Goal: Information Seeking & Learning: Check status

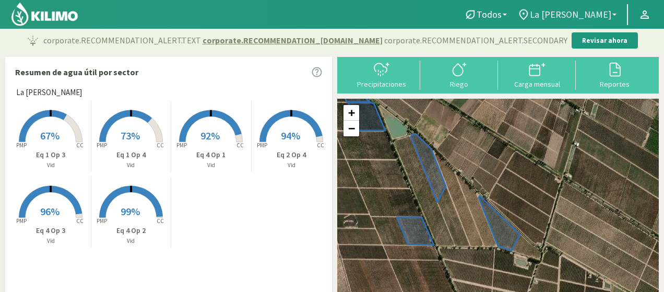
click at [614, 14] on b at bounding box center [614, 15] width 4 height 2
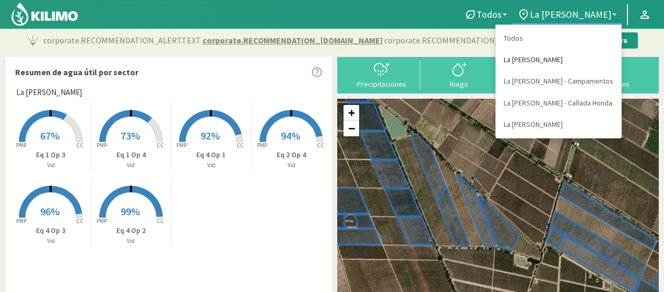
click at [582, 62] on link "La [PERSON_NAME]" at bounding box center [558, 59] width 125 height 21
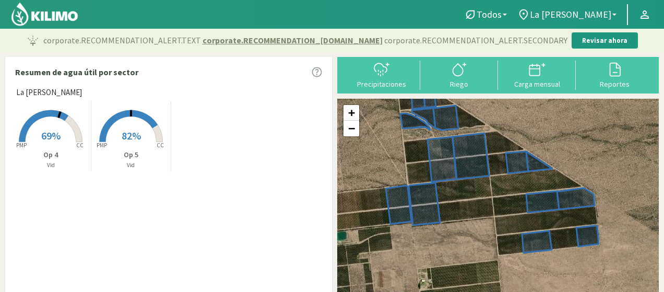
click at [46, 163] on p "Vid" at bounding box center [51, 165] width 80 height 9
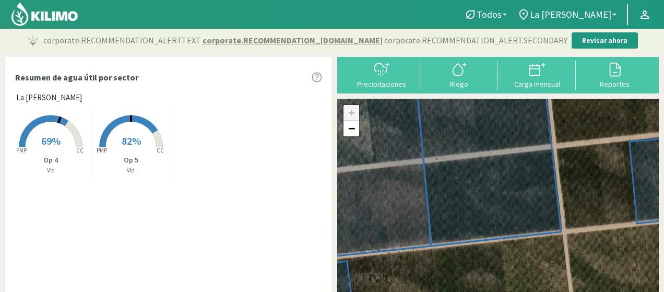
click at [139, 158] on p "Op 5" at bounding box center [131, 159] width 80 height 11
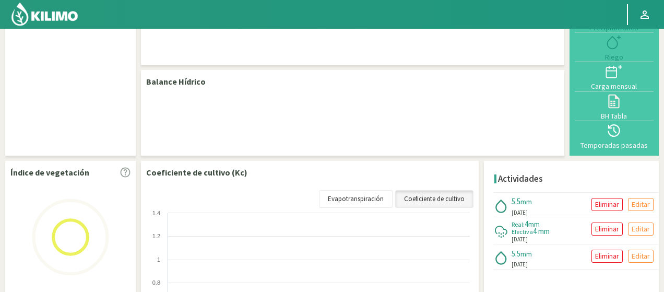
scroll to position [52, 0]
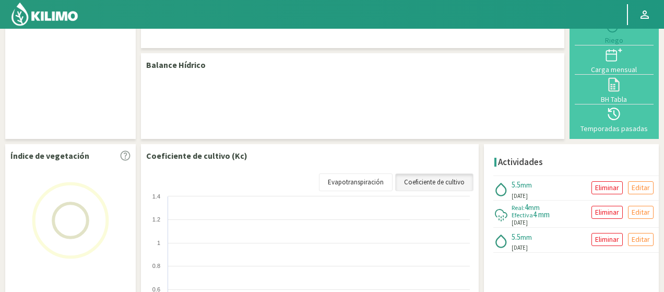
select select "1: Object"
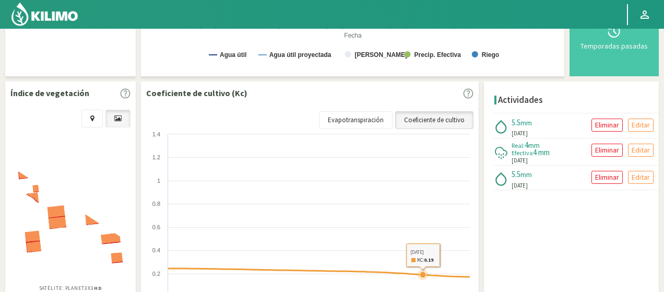
scroll to position [306, 0]
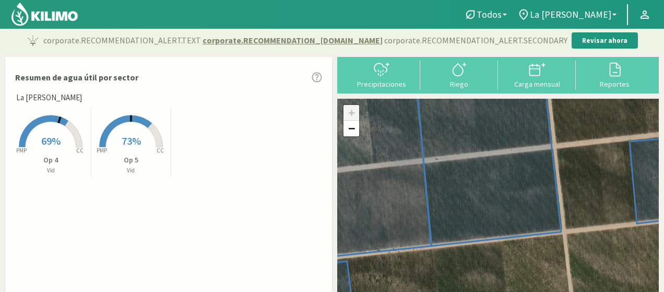
click at [123, 164] on p "Op 5" at bounding box center [131, 159] width 80 height 11
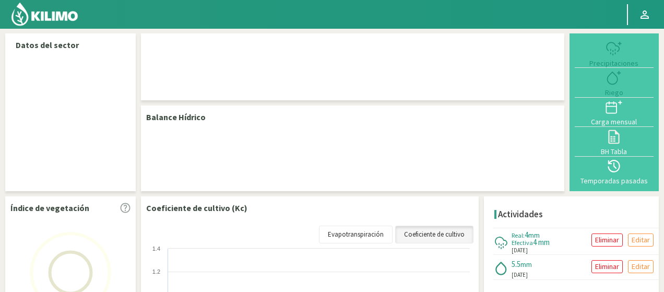
select select "1: Object"
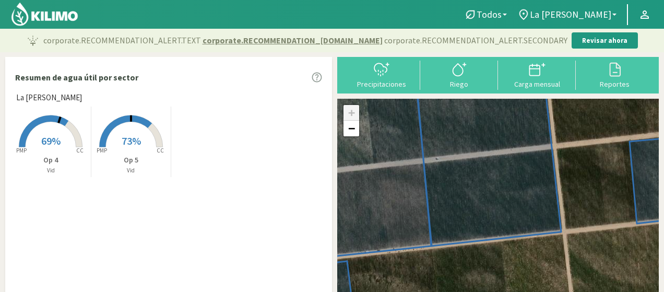
click at [120, 161] on p "Op 5" at bounding box center [131, 159] width 80 height 11
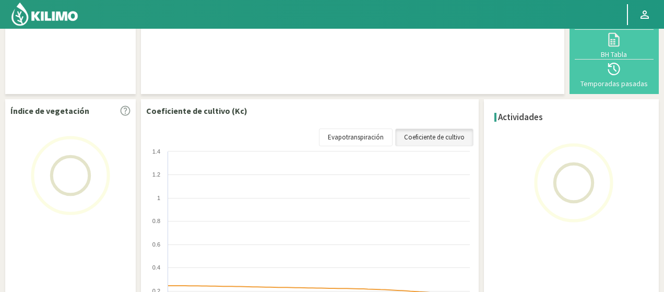
scroll to position [104, 0]
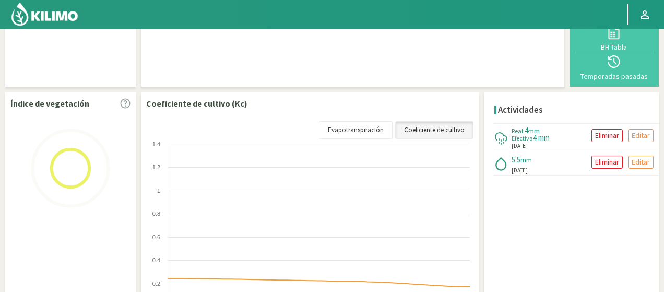
select select "1: Object"
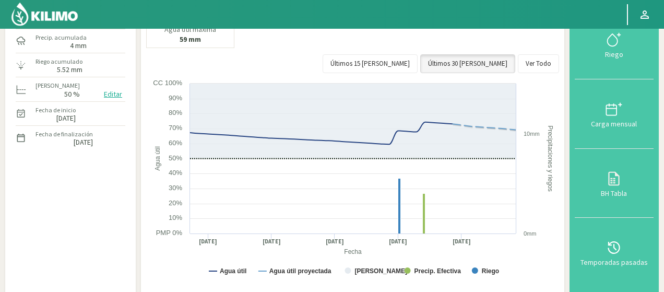
scroll to position [0, 0]
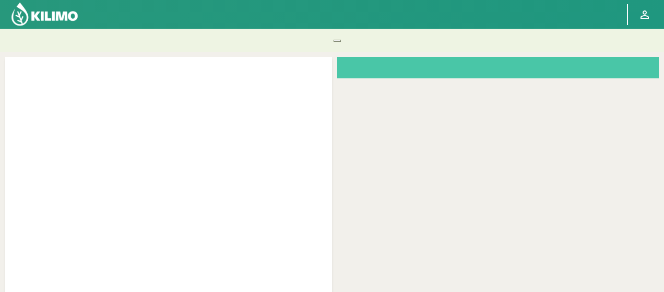
click at [257, 132] on div at bounding box center [168, 195] width 327 height 277
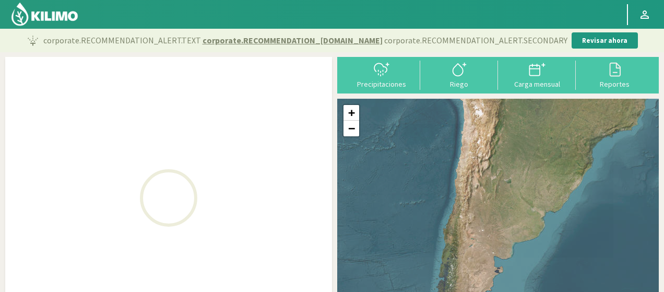
click at [259, 132] on div at bounding box center [168, 197] width 327 height 271
